Goal: Transaction & Acquisition: Book appointment/travel/reservation

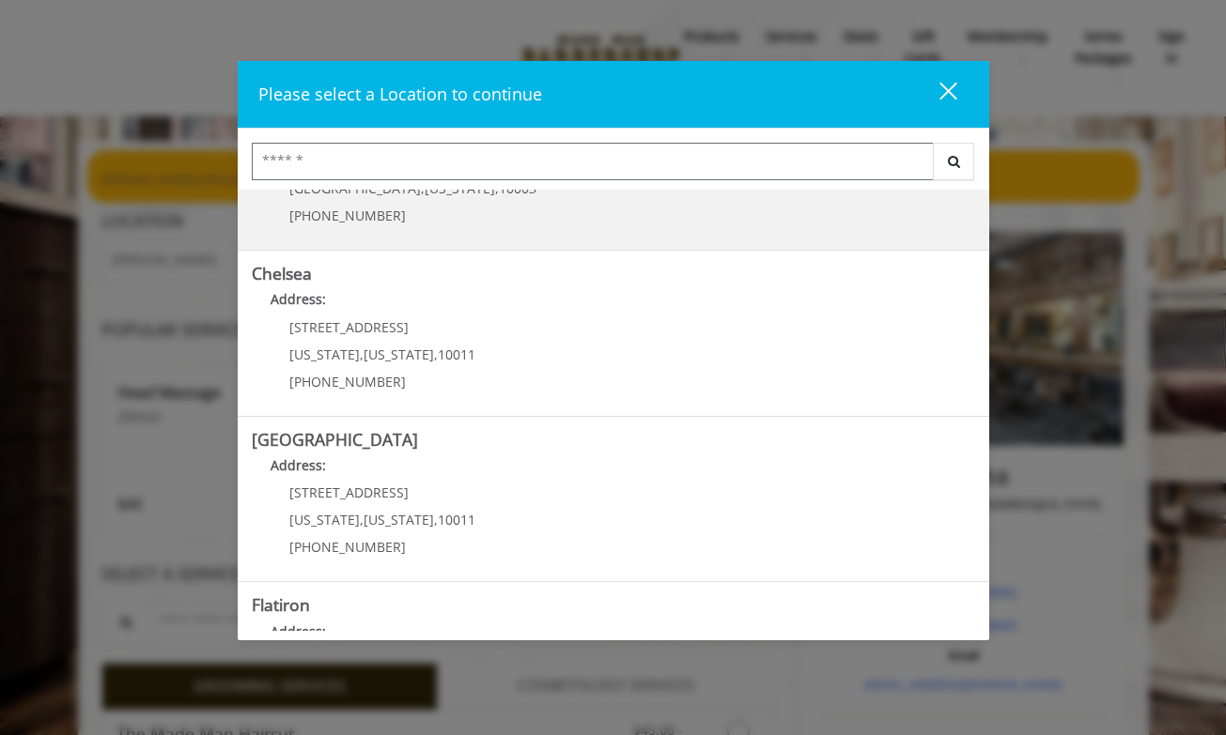
scroll to position [163, 0]
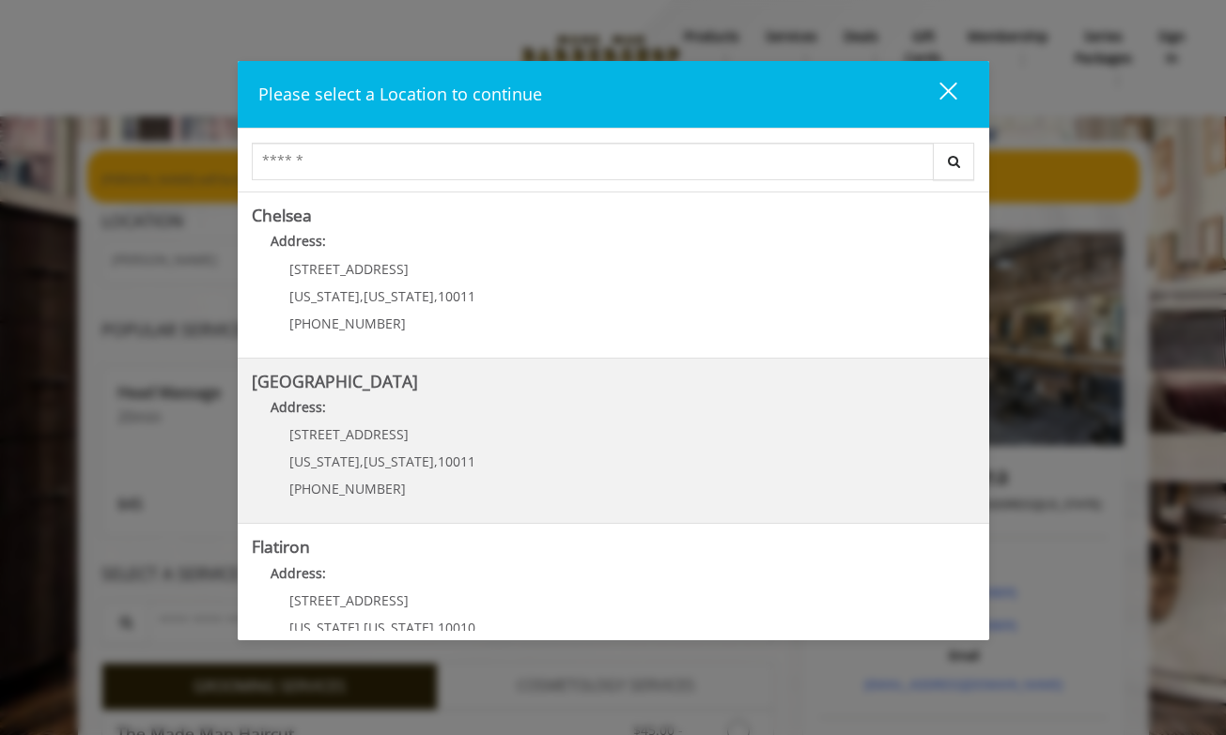
click at [654, 433] on Street "Chelsea 15th Street Address: 267 W 15th St New York , New York , 10011 (646) 85…" at bounding box center [613, 441] width 723 height 137
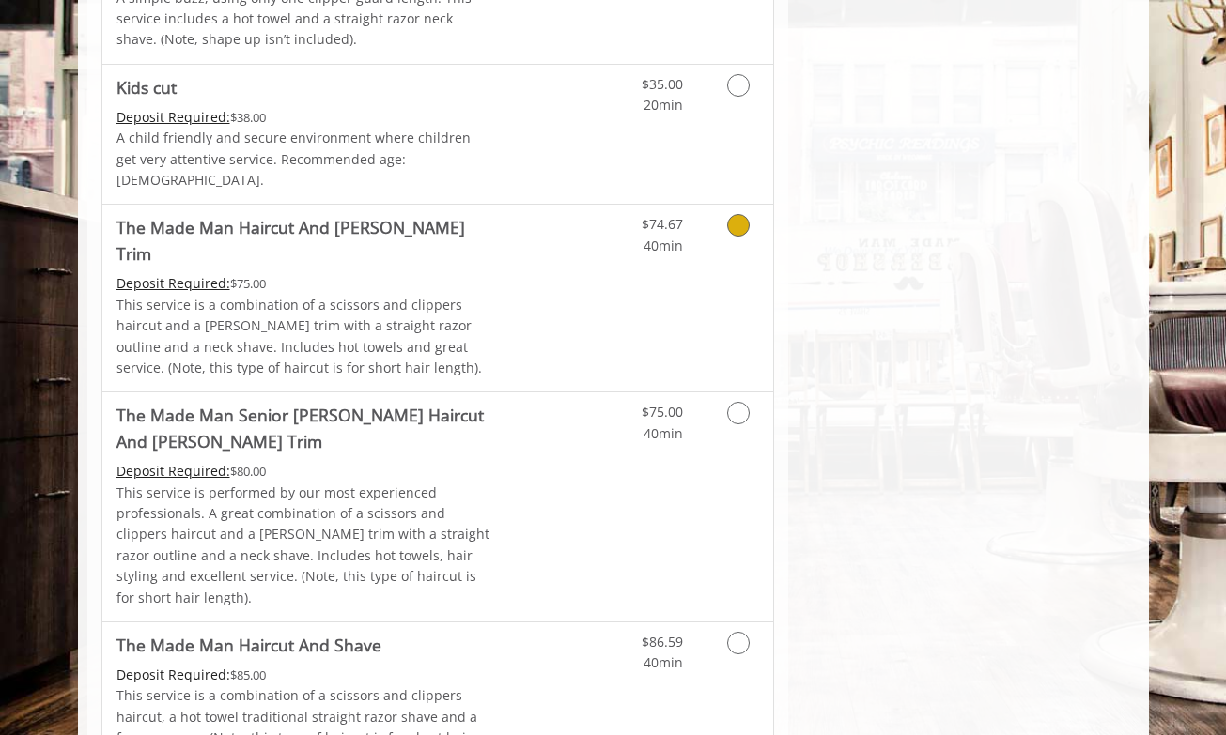
scroll to position [411, 0]
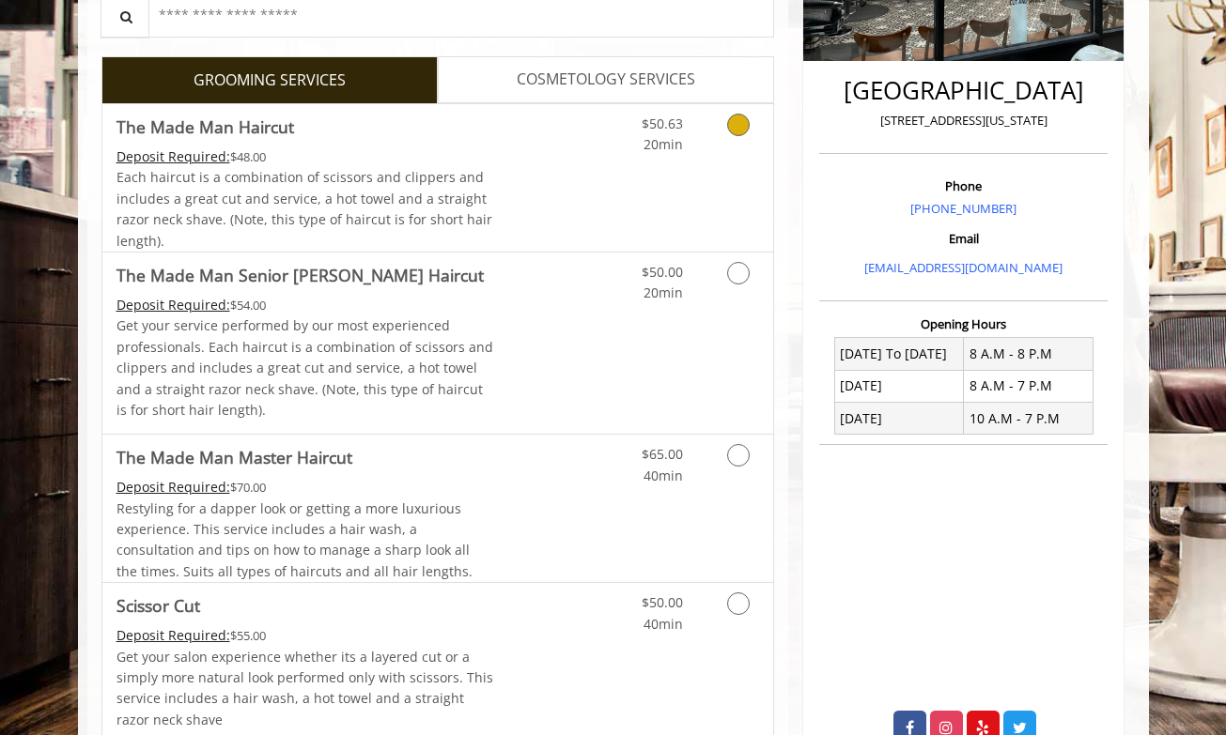
click at [748, 135] on link "Grooming services" at bounding box center [735, 130] width 48 height 52
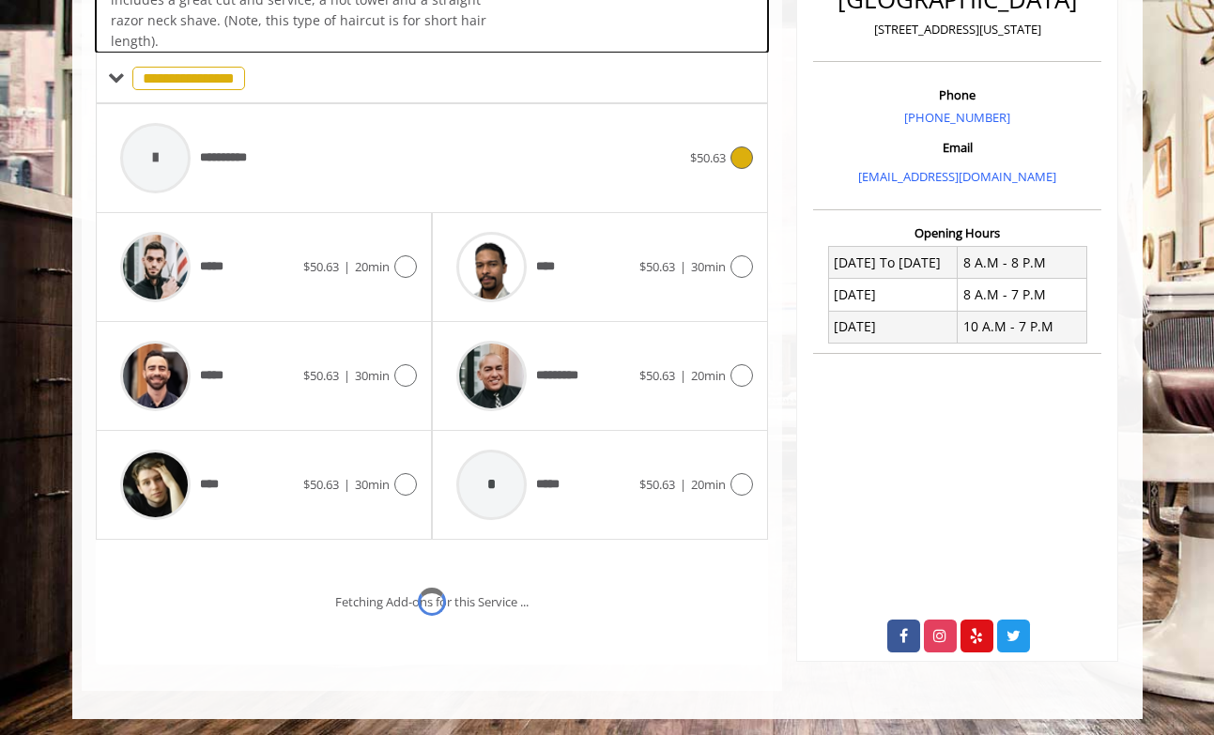
scroll to position [504, 0]
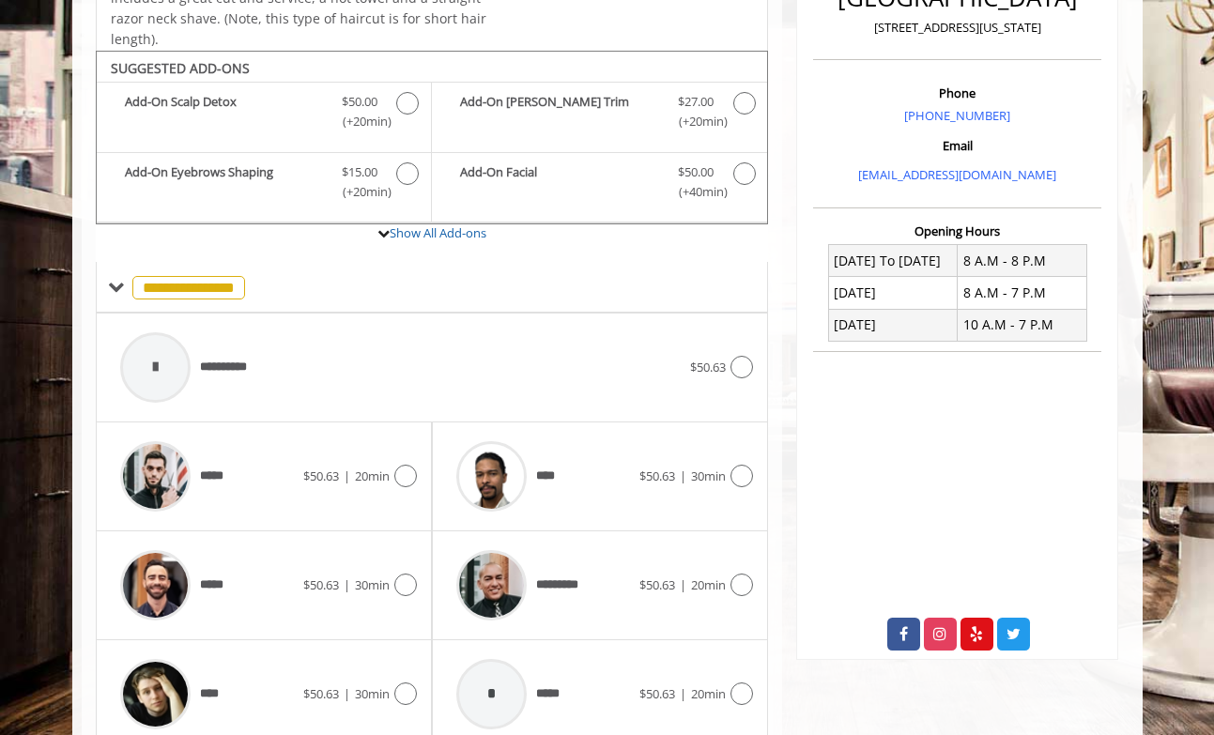
click at [424, 455] on div "***** $50.63 | 20min" at bounding box center [264, 477] width 336 height 109
click at [405, 471] on icon at bounding box center [405, 476] width 23 height 23
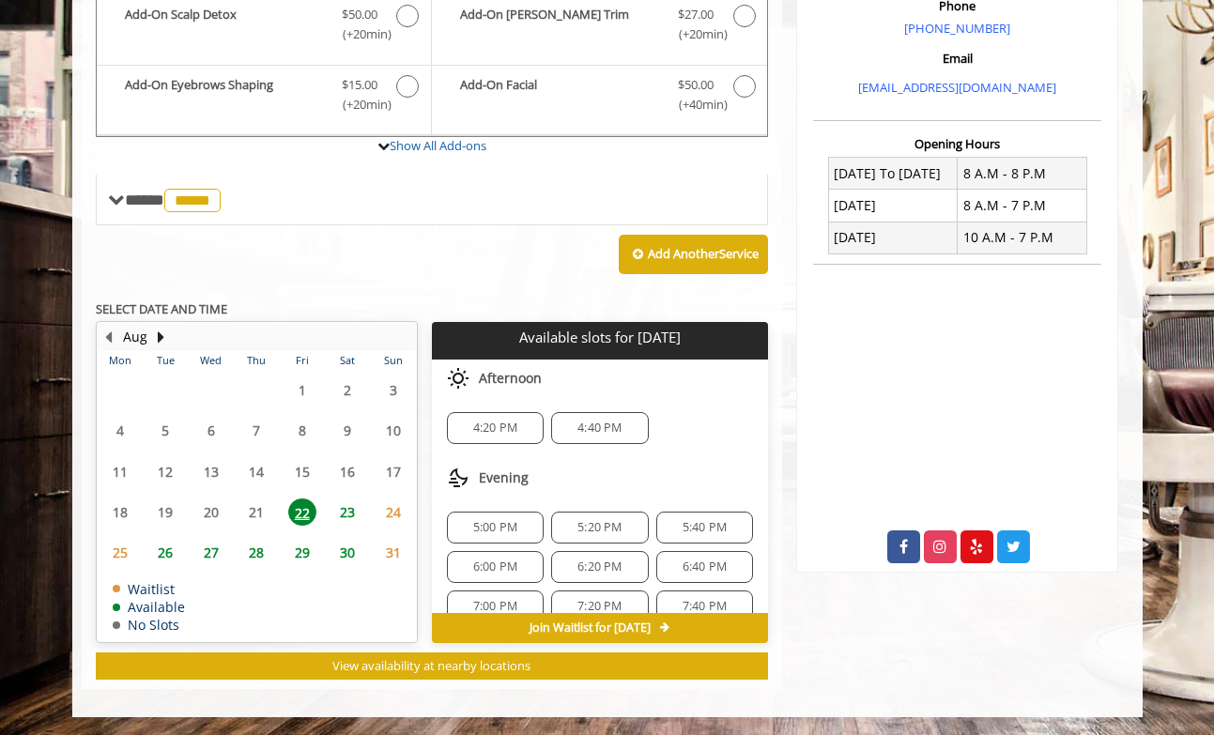
scroll to position [24, 0]
